Goal: Check status: Check status

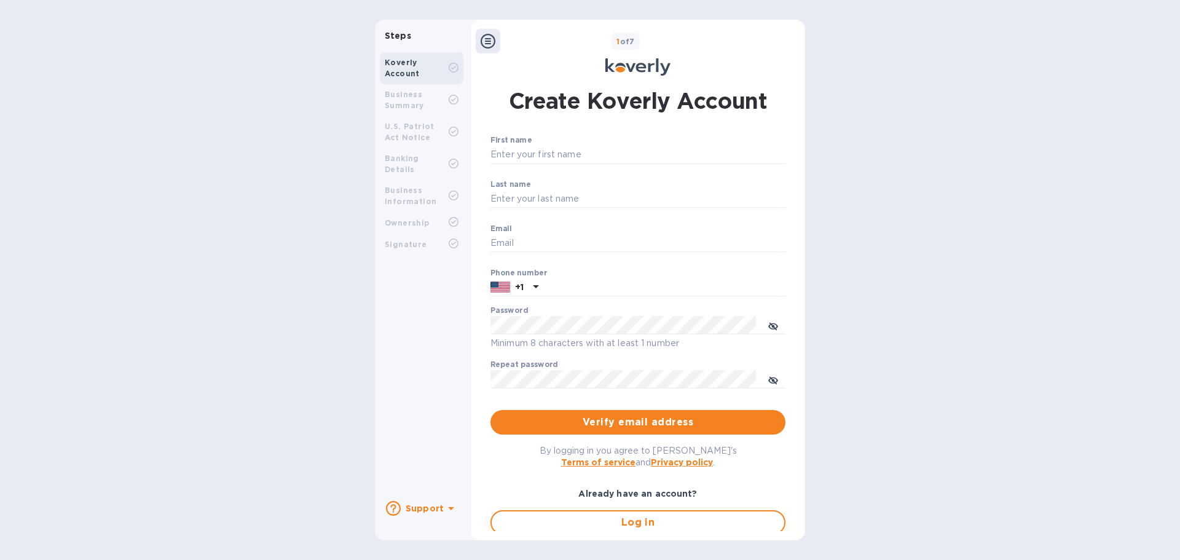
type input "[EMAIL_ADDRESS][DOMAIN_NAME]"
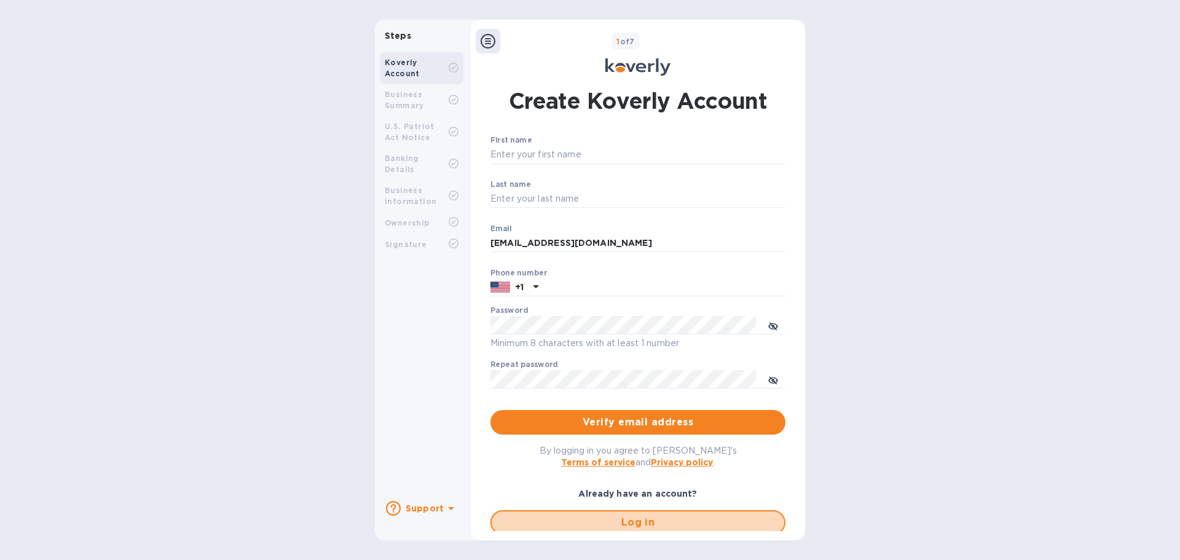
click at [541, 520] on span "Log in" at bounding box center [638, 522] width 273 height 15
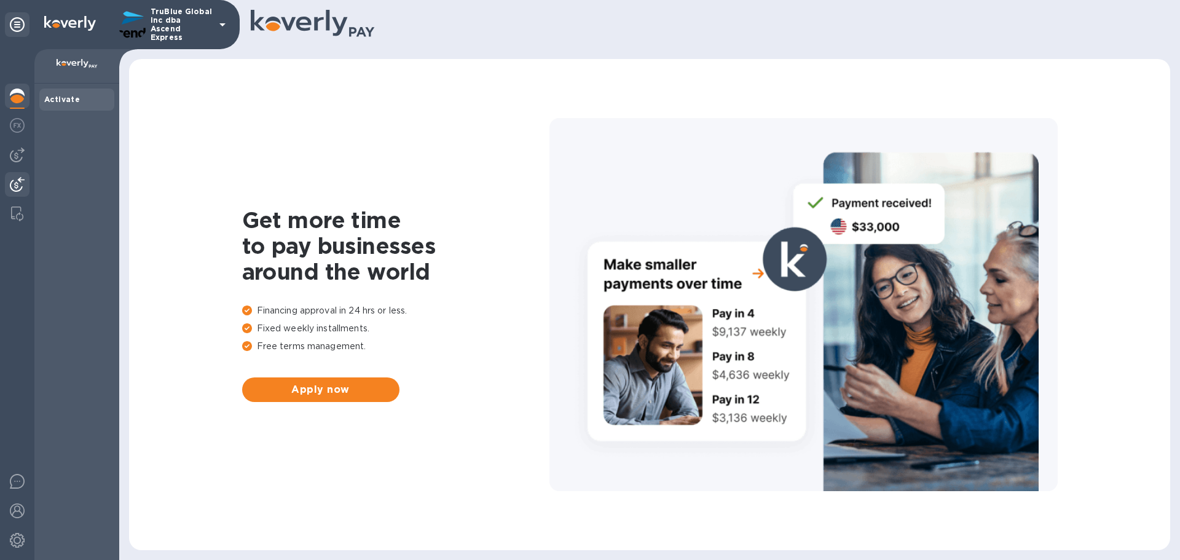
click at [15, 186] on img at bounding box center [17, 184] width 15 height 15
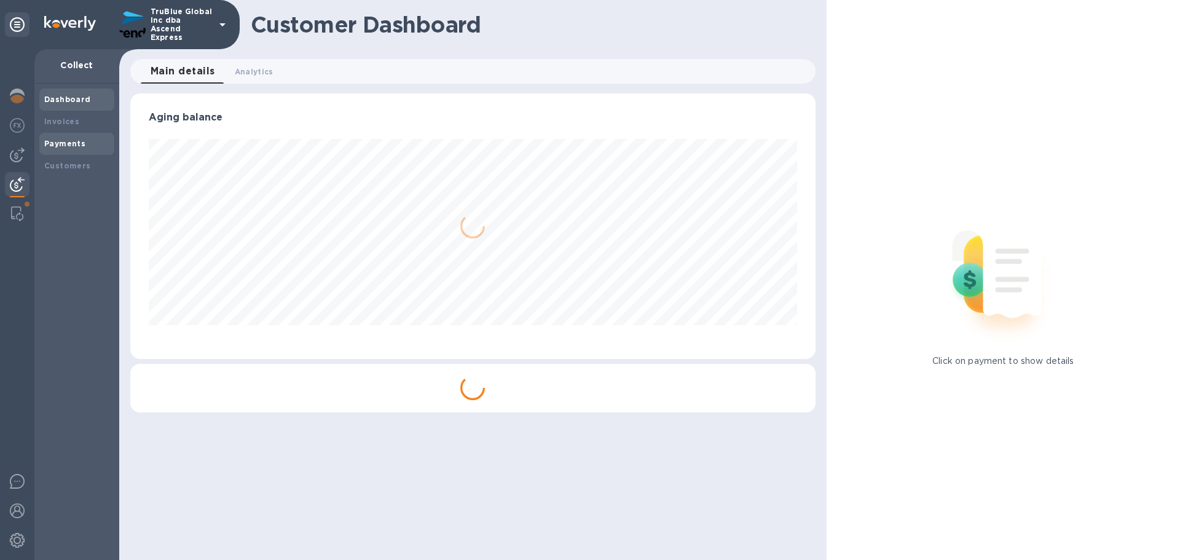
scroll to position [614482, 614067]
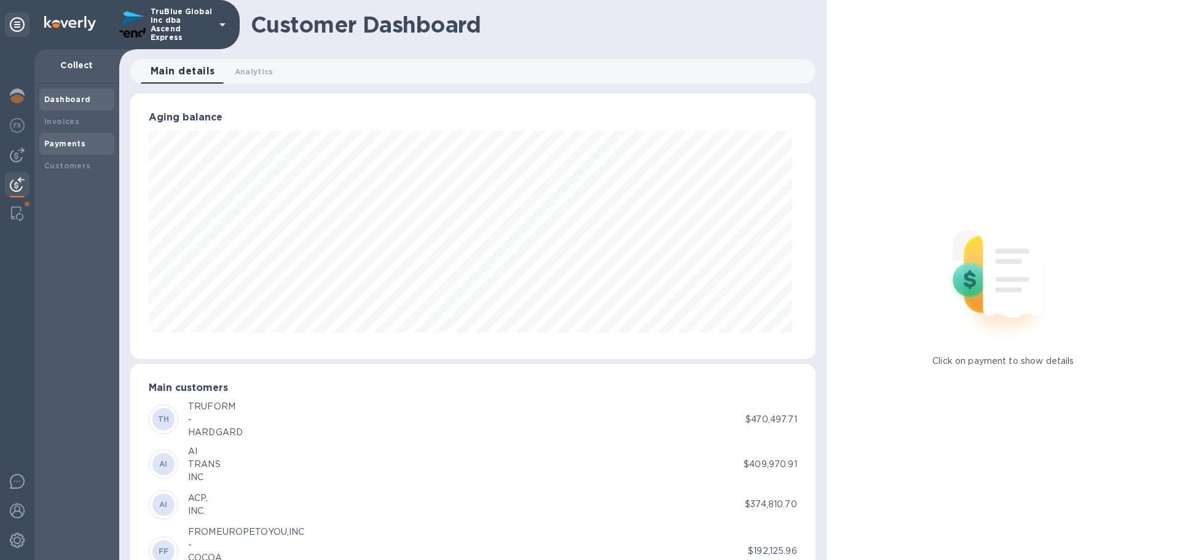
click at [60, 146] on b "Payments" at bounding box center [64, 143] width 41 height 9
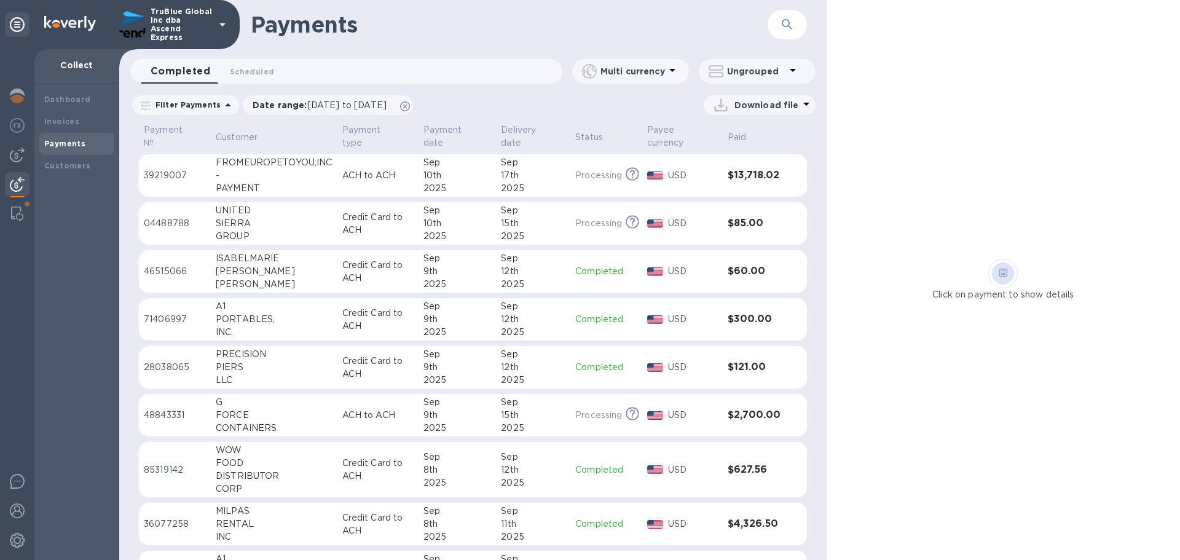
scroll to position [123, 0]
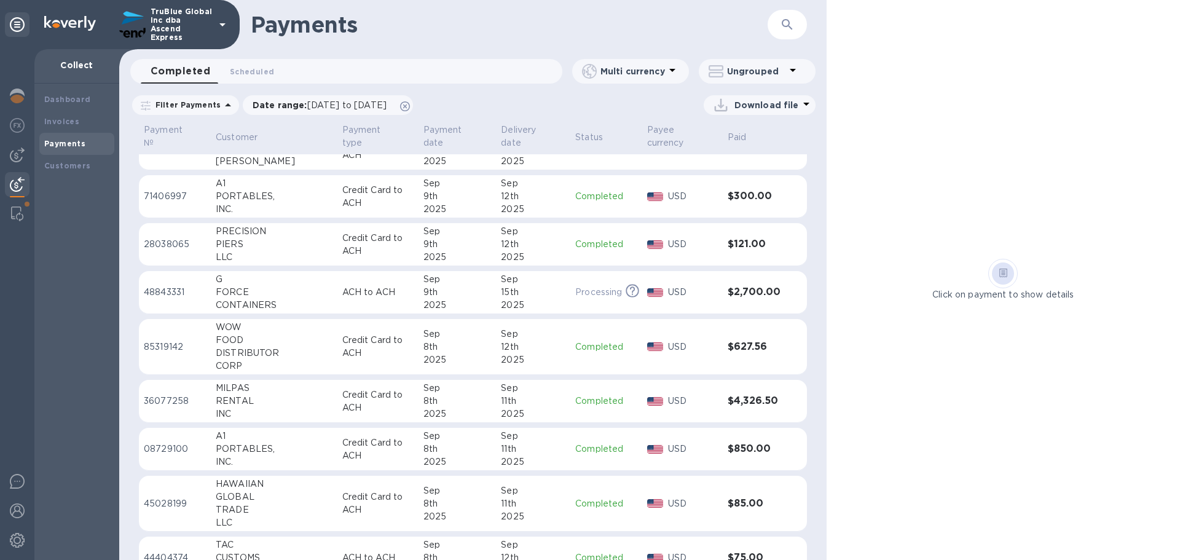
click at [156, 402] on p "36077258" at bounding box center [175, 401] width 62 height 13
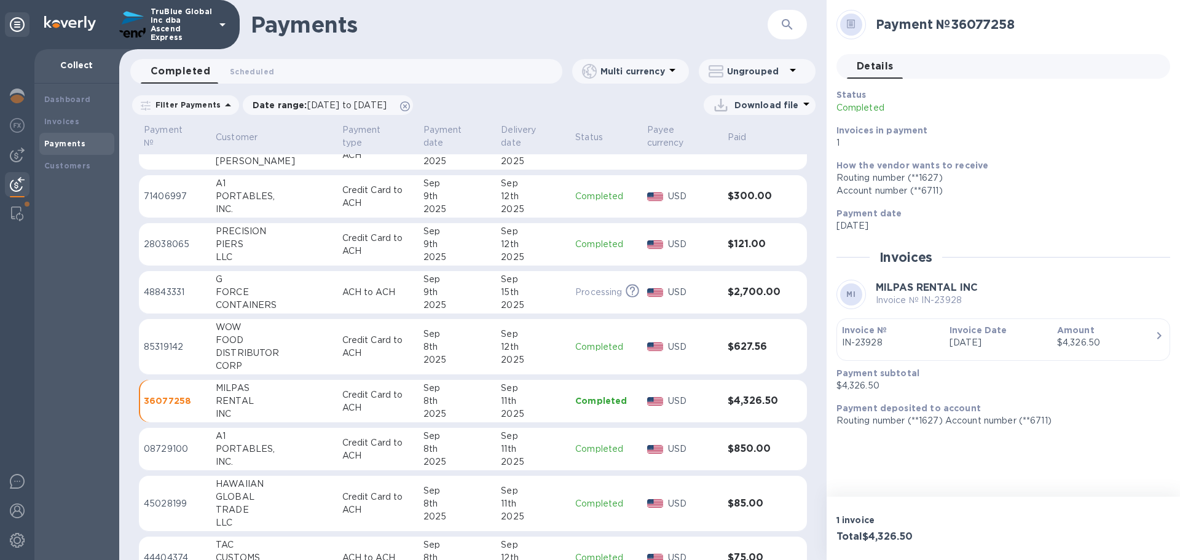
click at [170, 449] on p "08729100" at bounding box center [175, 449] width 62 height 13
click at [160, 347] on p "85319142" at bounding box center [175, 347] width 62 height 13
